Goal: Check status: Check status

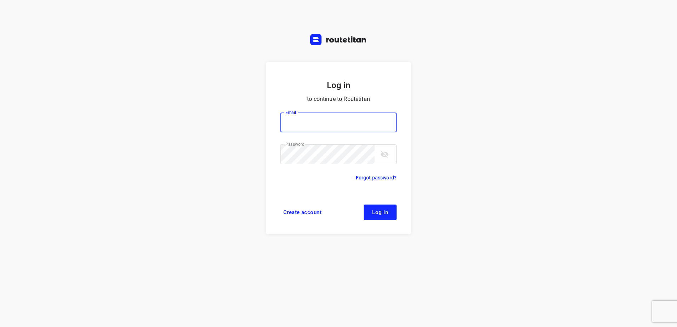
type input "horeca@kaddour.nl"
click at [386, 210] on span "Log in" at bounding box center [380, 213] width 16 height 6
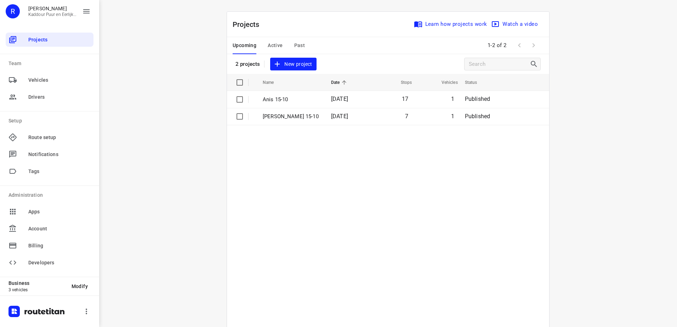
click at [298, 44] on span "Past" at bounding box center [299, 45] width 11 height 9
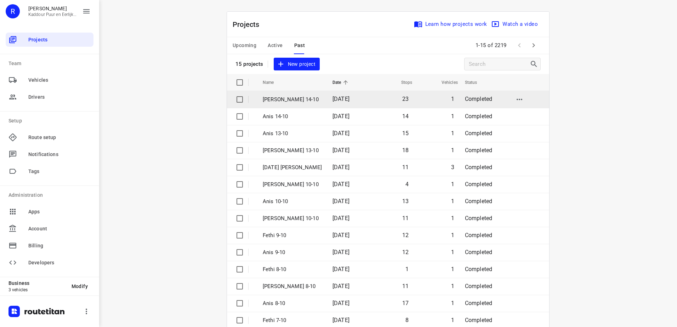
click at [298, 103] on p "Jeffrey 14-10" at bounding box center [292, 100] width 59 height 8
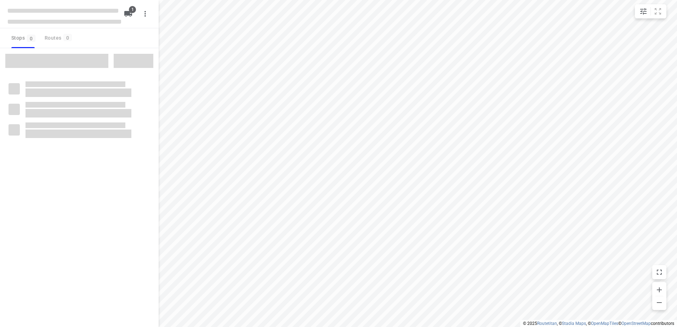
type input "distance"
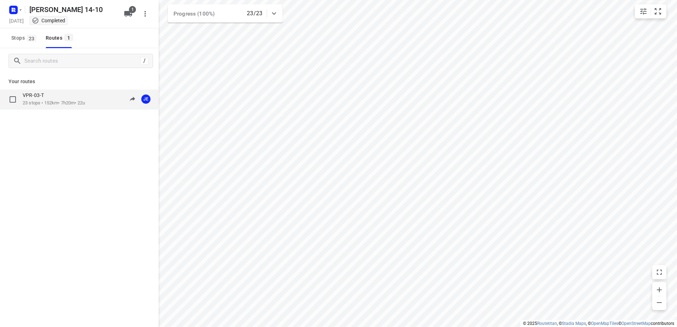
click at [80, 98] on div "VPR-03-T" at bounding box center [54, 96] width 62 height 8
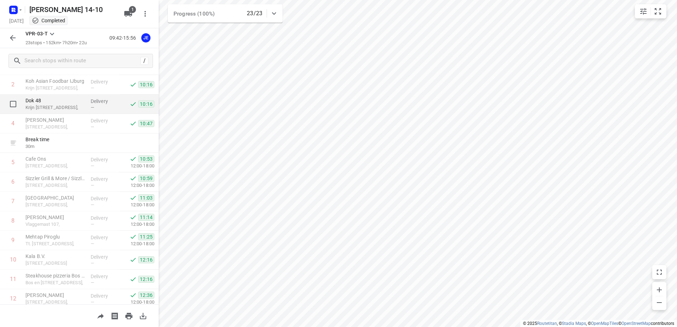
scroll to position [71, 0]
